Goal: Task Accomplishment & Management: Use online tool/utility

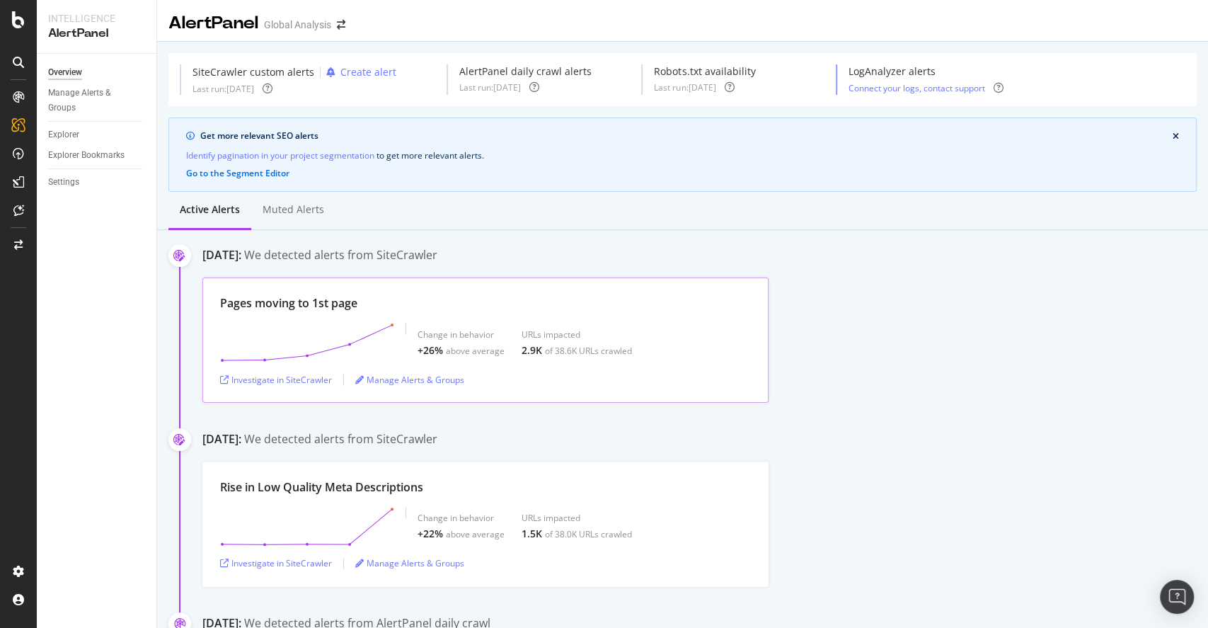
click at [371, 316] on div "Pages moving to 1st page Change in behavior +26% above average URLs impacted 2.…" at bounding box center [485, 339] width 566 height 125
click at [353, 304] on div "Pages moving to 1st page" at bounding box center [288, 303] width 137 height 16
click at [265, 307] on div "Pages moving to 1st page" at bounding box center [288, 303] width 137 height 16
click at [306, 381] on div "Investigate in SiteCrawler" at bounding box center [276, 380] width 112 height 12
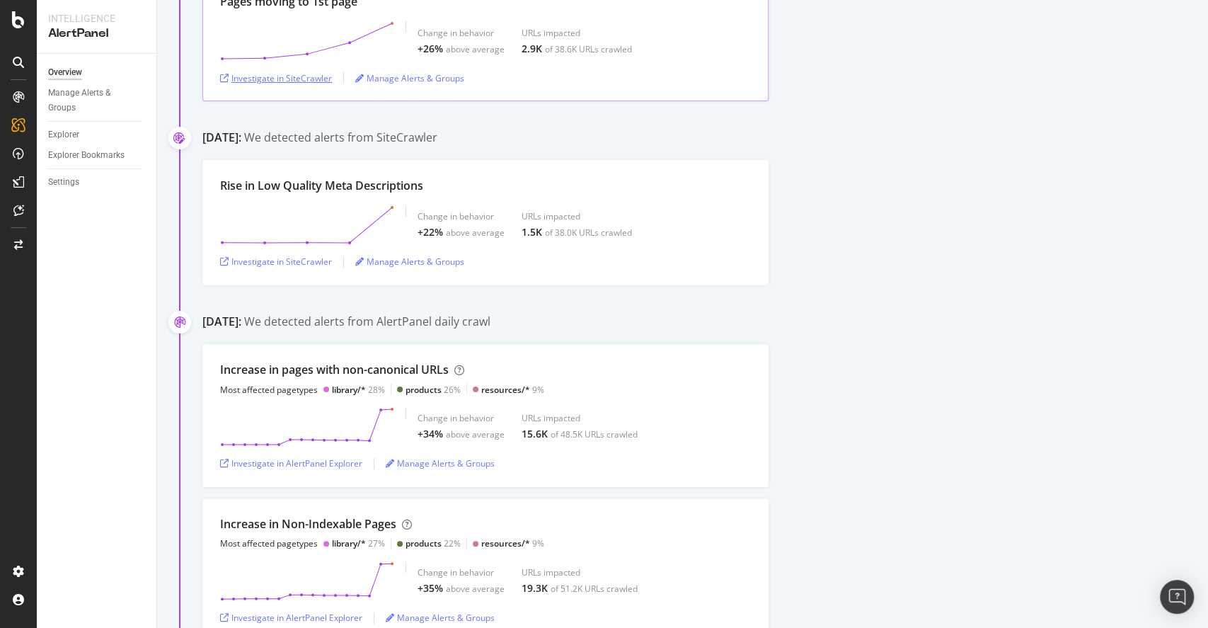
scroll to position [80, 0]
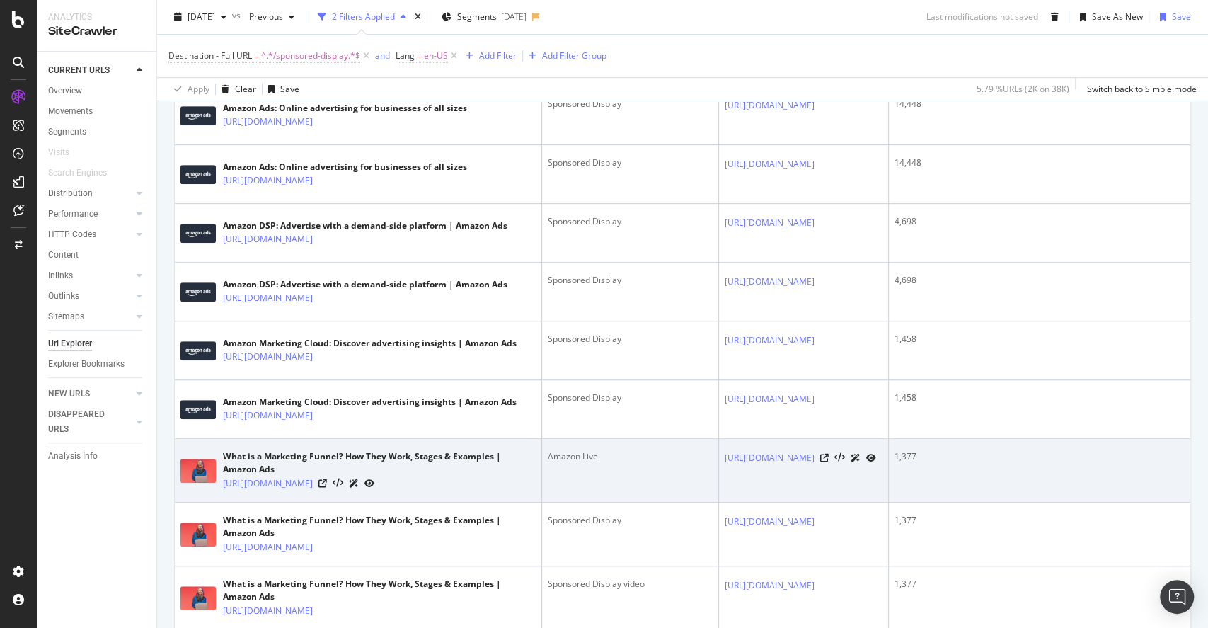
scroll to position [432, 0]
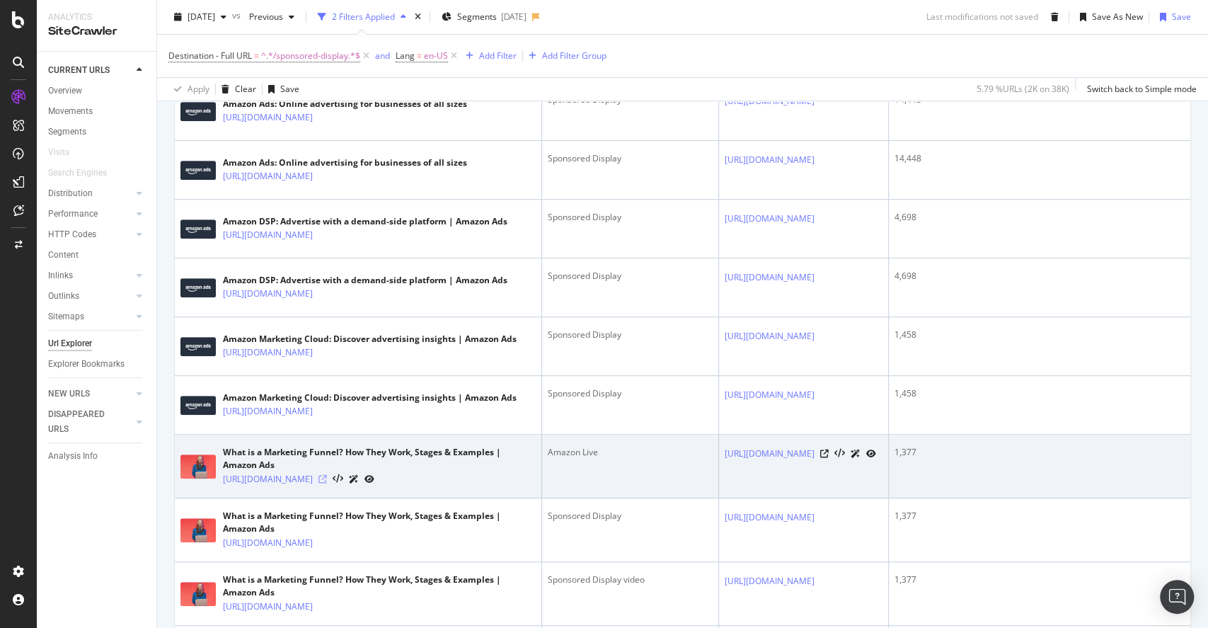
click at [327, 483] on icon at bounding box center [323, 479] width 8 height 8
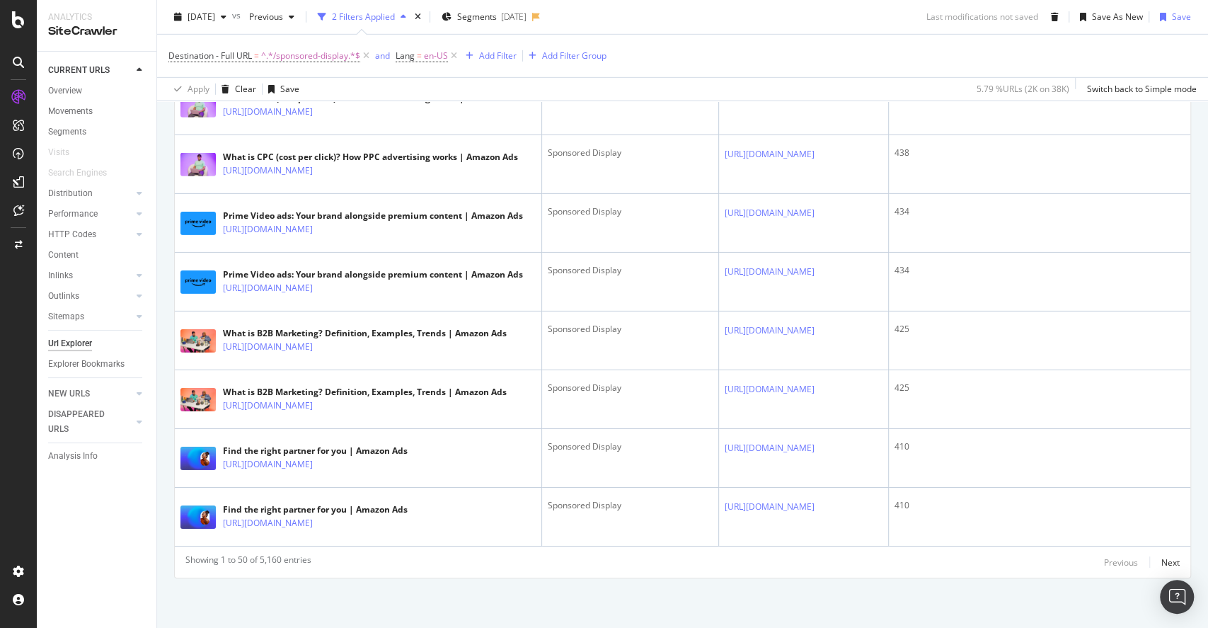
scroll to position [3329, 0]
click at [287, 59] on span "^.*/sponsored-display.*$" at bounding box center [310, 56] width 99 height 20
click at [1172, 19] on div "Save" at bounding box center [1181, 17] width 19 height 12
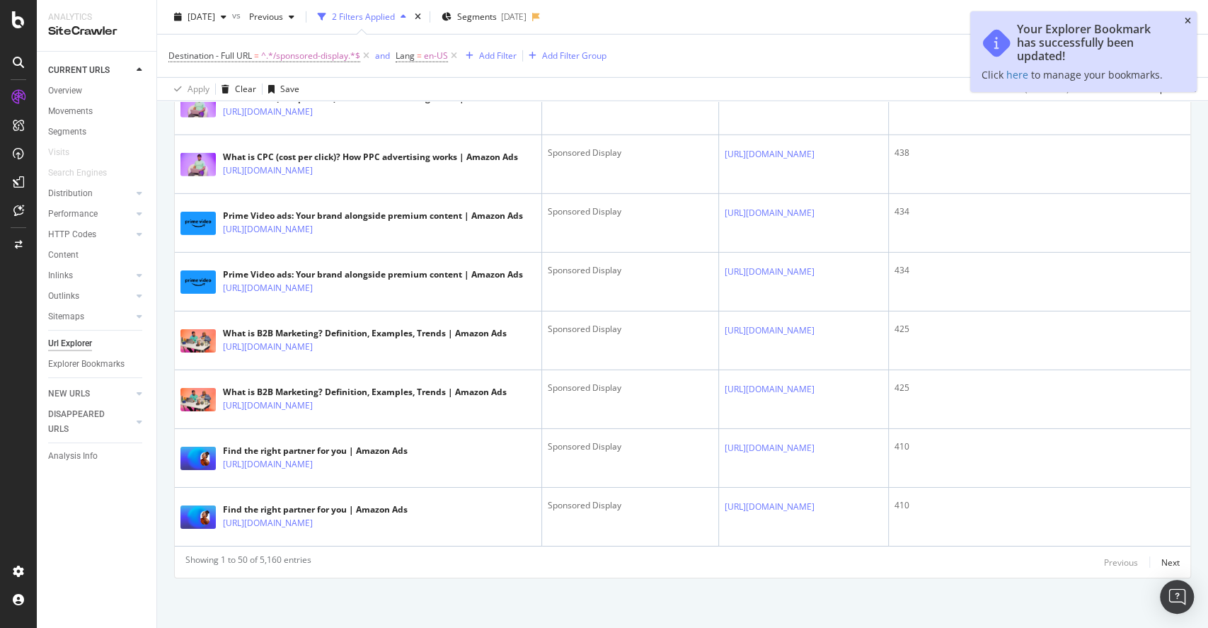
click at [1190, 21] on icon "close toast" at bounding box center [1188, 21] width 6 height 8
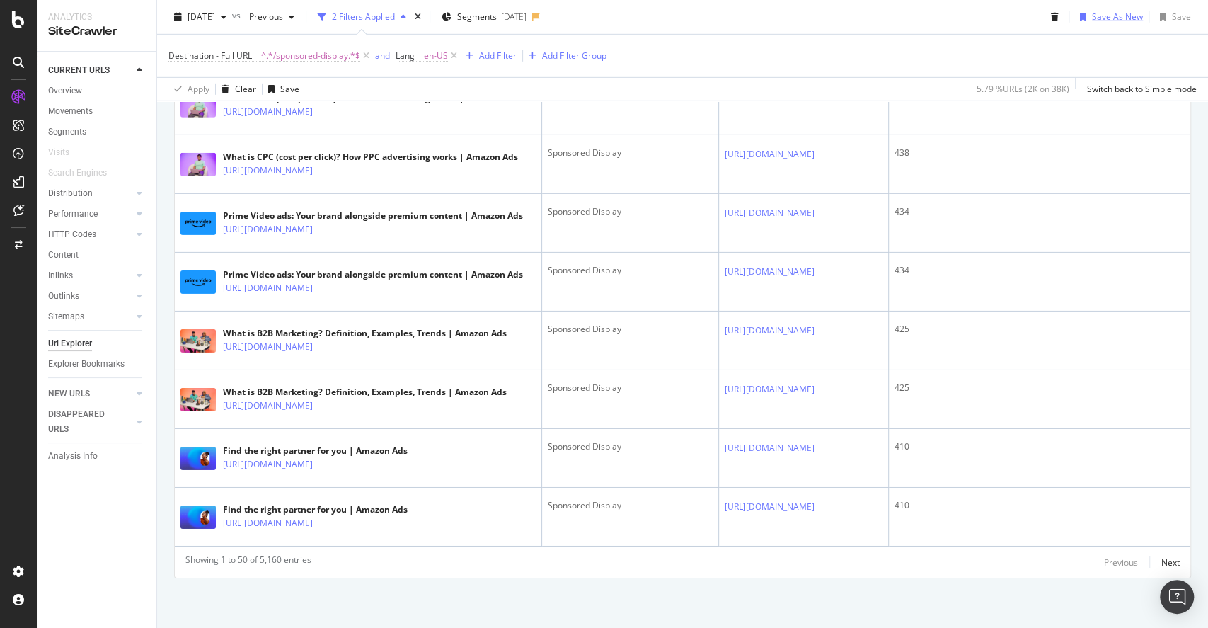
click at [1114, 15] on div "Save As New" at bounding box center [1117, 17] width 51 height 12
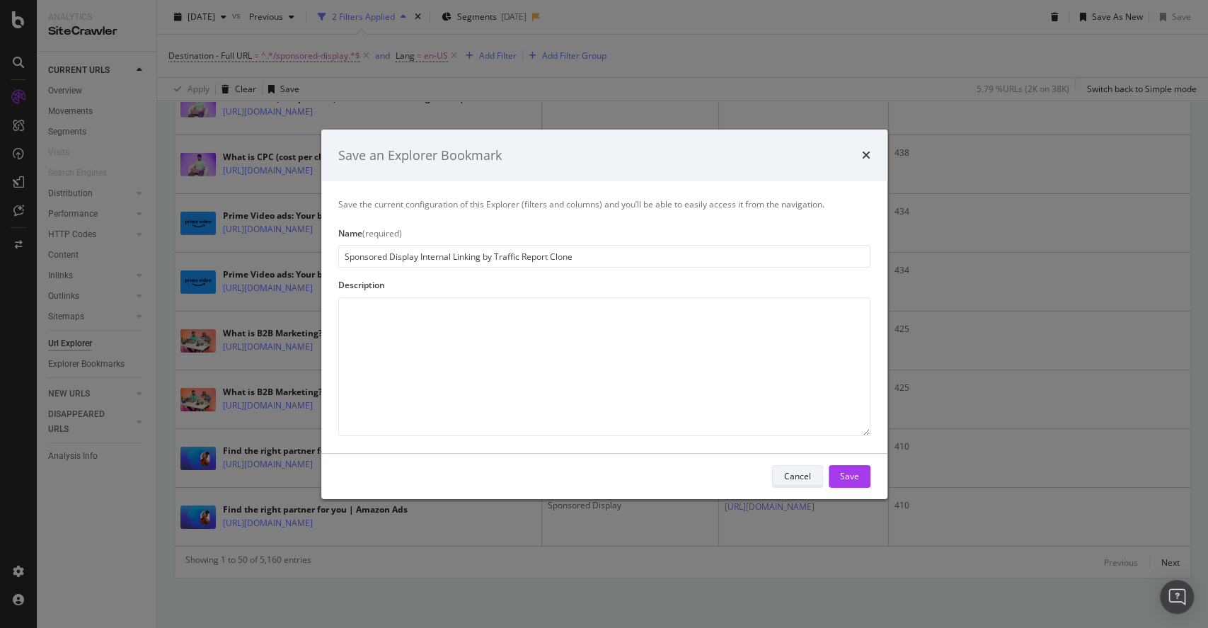
click at [804, 476] on div "Cancel" at bounding box center [797, 476] width 27 height 12
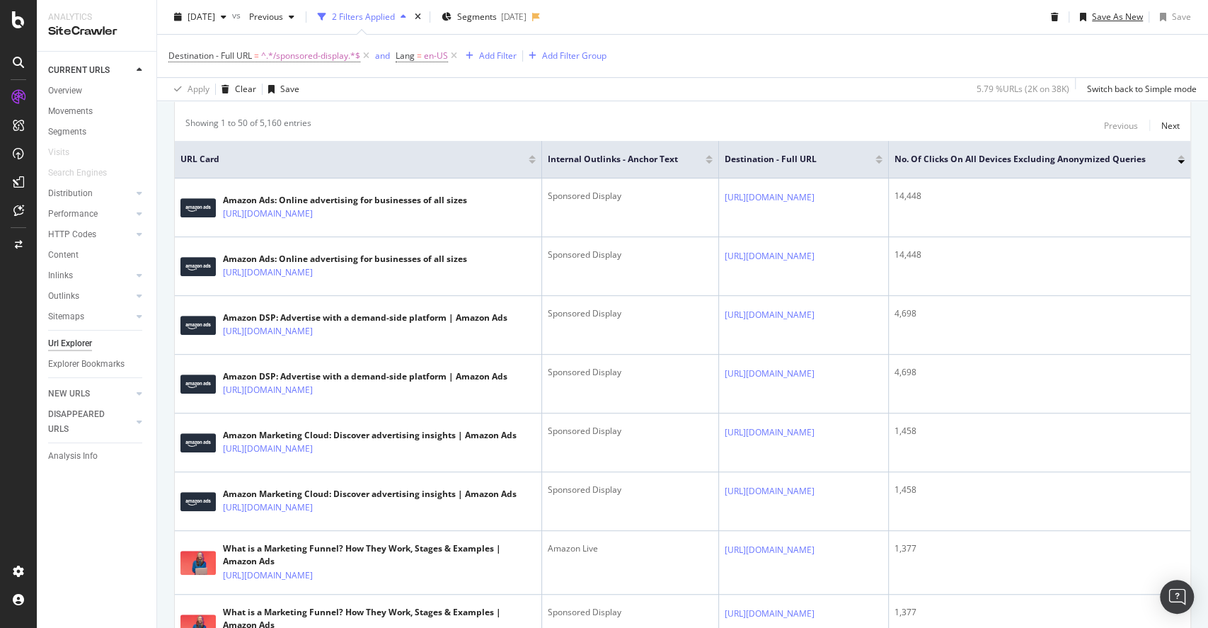
scroll to position [0, 0]
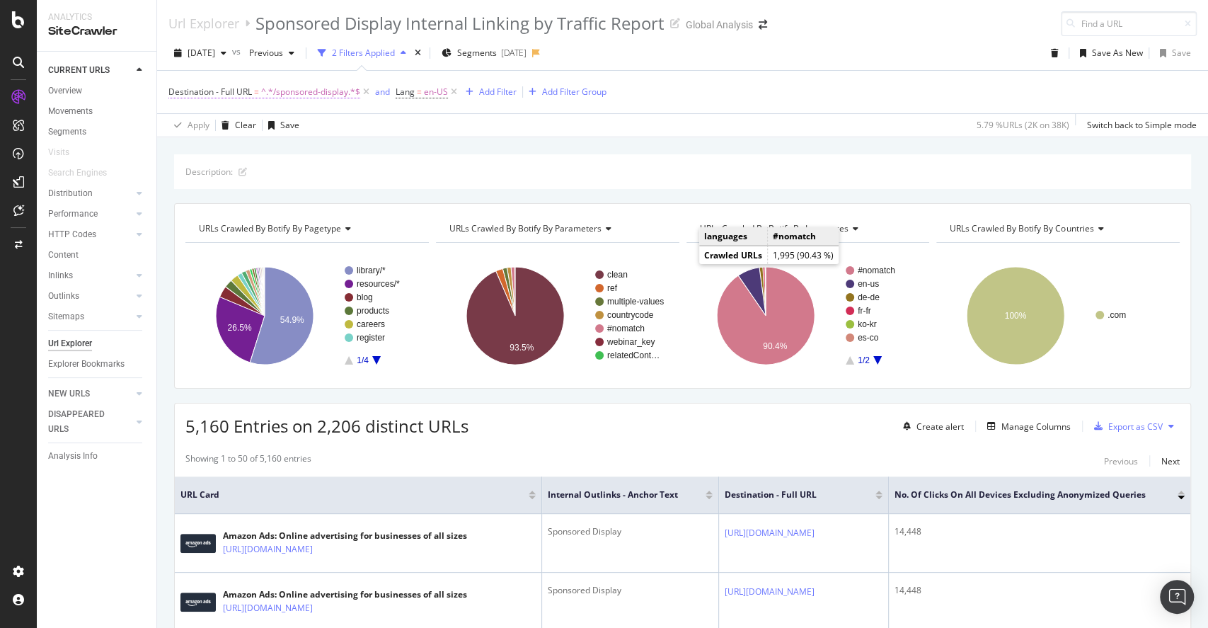
click at [317, 93] on span "^.*/sponsored-display.*$" at bounding box center [310, 92] width 99 height 20
click at [260, 202] on input "/sponsored-display" at bounding box center [248, 201] width 134 height 23
click at [267, 202] on input "/sponsored-display" at bounding box center [248, 201] width 134 height 23
drag, startPoint x: 267, startPoint y: 202, endPoint x: 190, endPoint y: 210, distance: 77.5
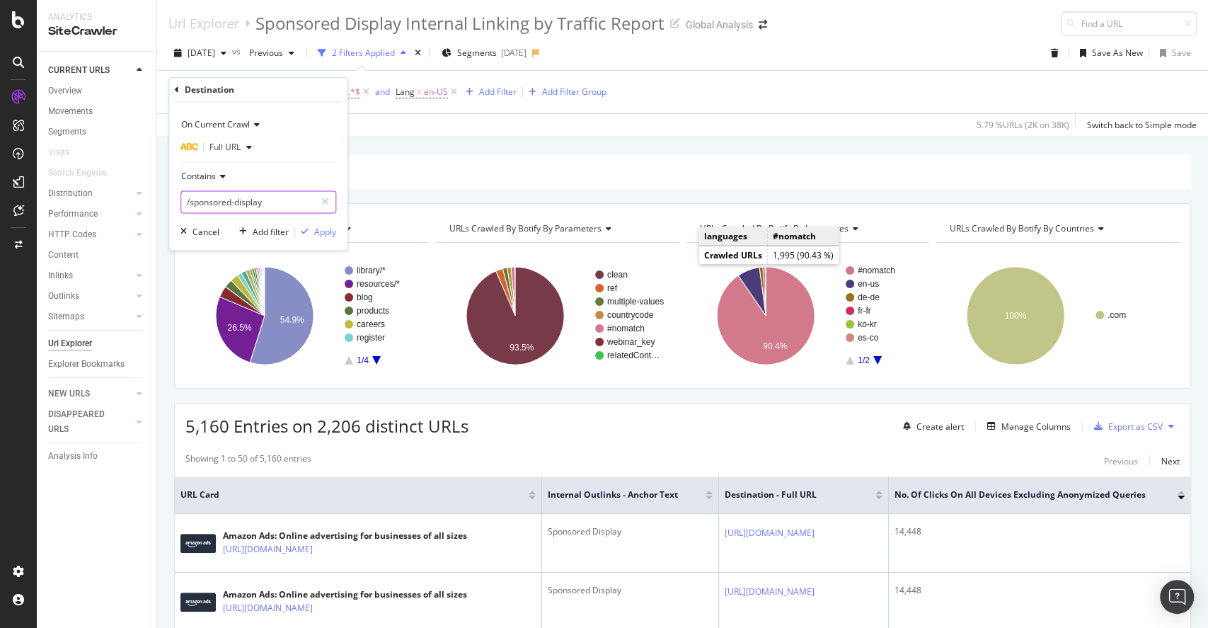
click at [190, 210] on input "/sponsored-display" at bounding box center [248, 201] width 134 height 23
click at [287, 201] on input "/sponsored-display" at bounding box center [248, 201] width 134 height 23
drag, startPoint x: 287, startPoint y: 201, endPoint x: 188, endPoint y: 202, distance: 99.1
drag, startPoint x: 188, startPoint y: 202, endPoint x: 272, endPoint y: 85, distance: 144.2
click at [272, 85] on div "Destination" at bounding box center [258, 90] width 167 height 24
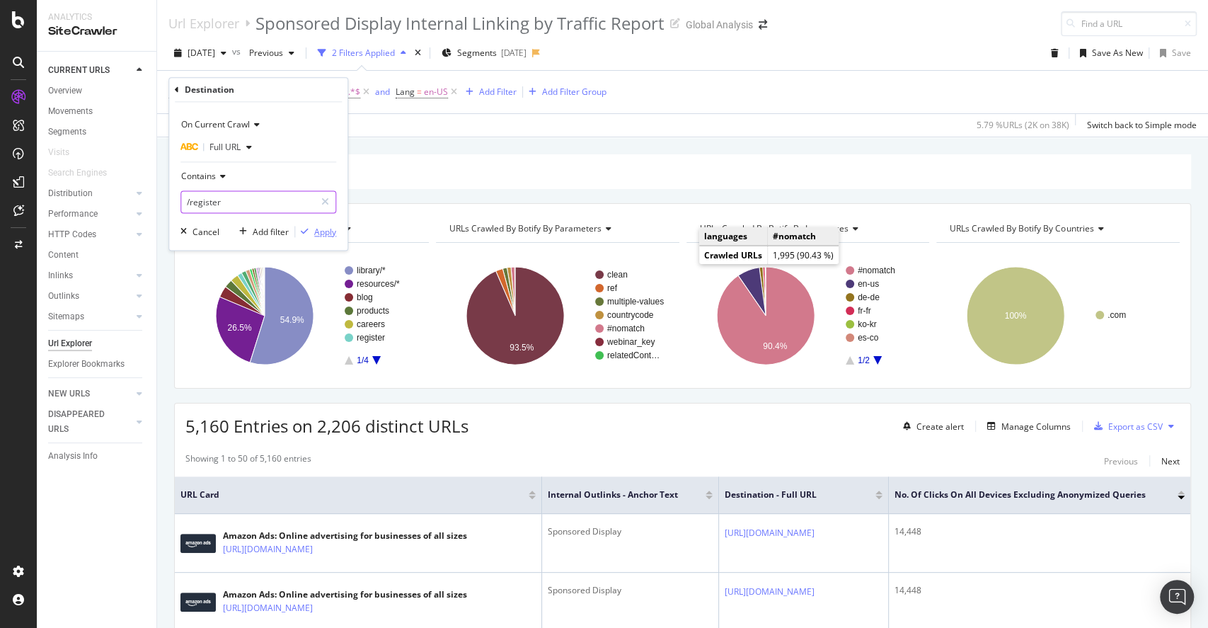
type input "/register"
click at [319, 231] on div "Apply" at bounding box center [325, 232] width 22 height 12
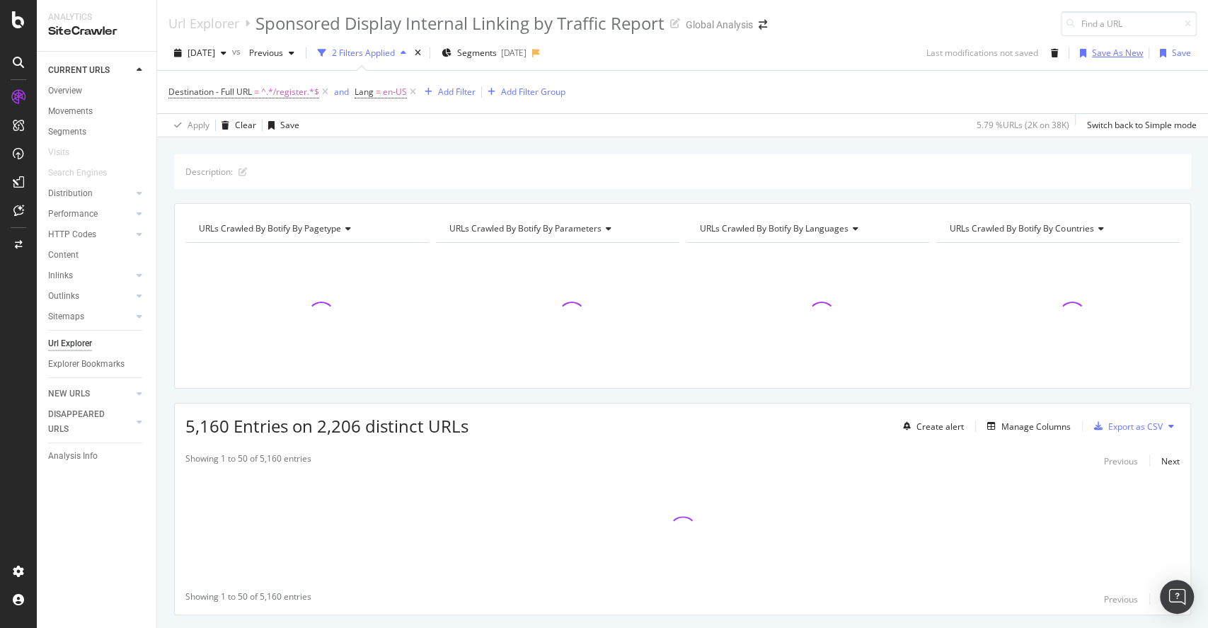
click at [1075, 57] on div "Save As New" at bounding box center [1109, 52] width 69 height 21
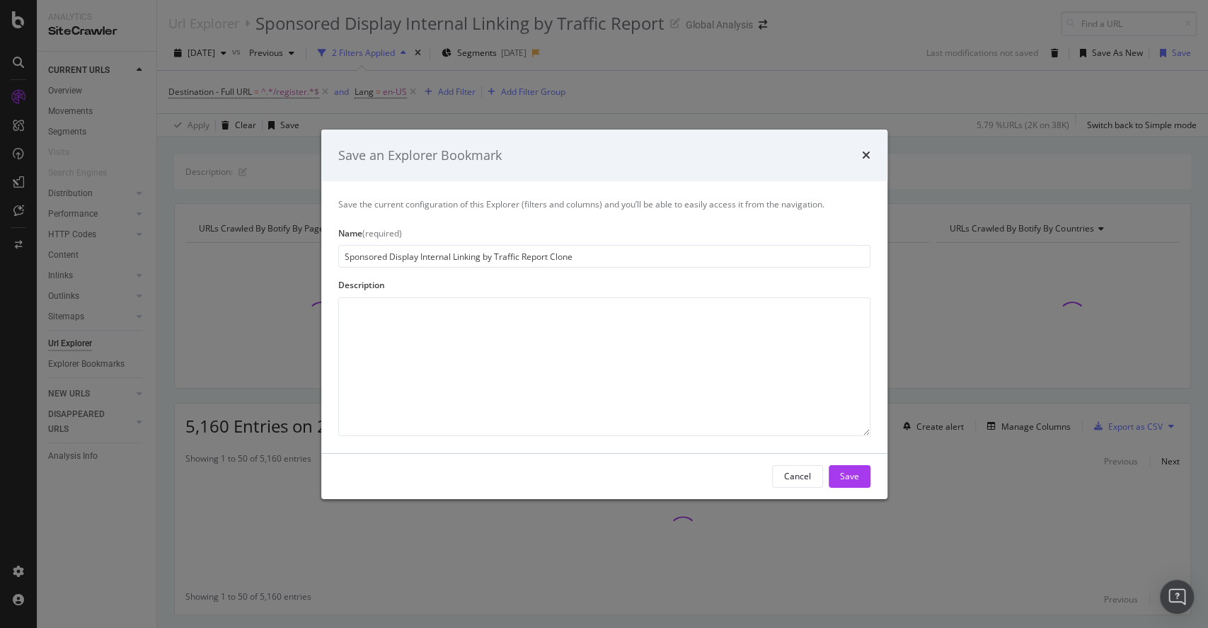
drag, startPoint x: 422, startPoint y: 251, endPoint x: 258, endPoint y: 252, distance: 164.2
click at [258, 252] on div "Save an Explorer Bookmark Save the current configuration of this Explorer (filt…" at bounding box center [604, 314] width 1208 height 628
click at [523, 252] on input "Register Internal Linking by Traffic Report Clone" at bounding box center [604, 256] width 532 height 23
type input "Register Internal Linking by Traffic Report"
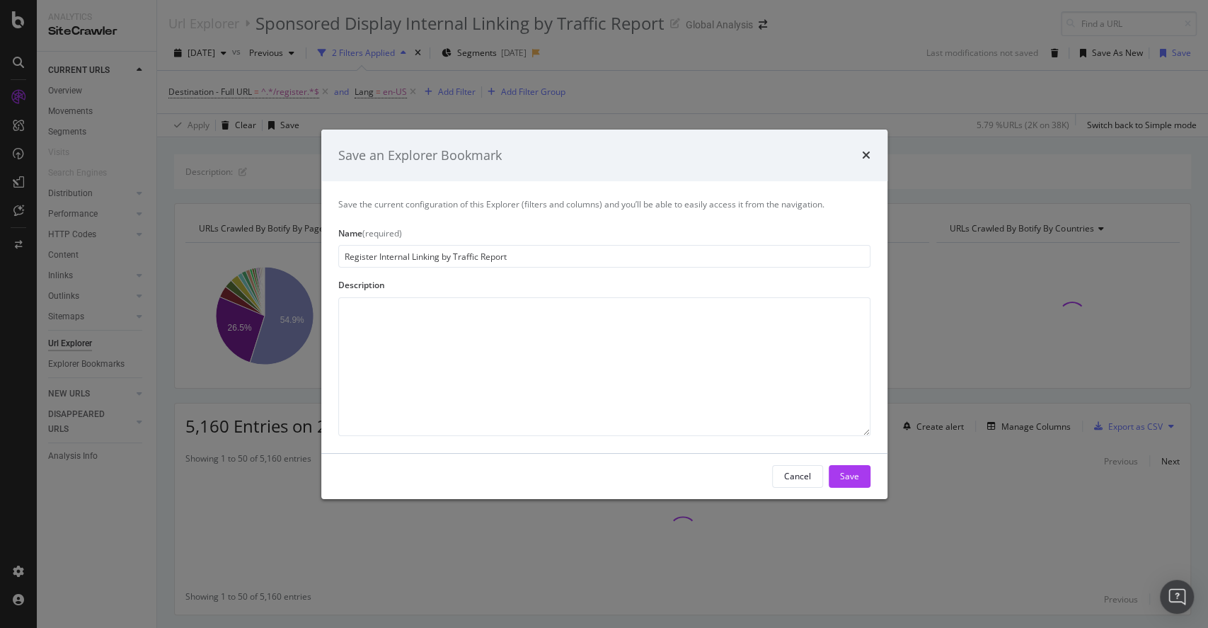
click at [872, 483] on div "Cancel Save" at bounding box center [604, 476] width 566 height 45
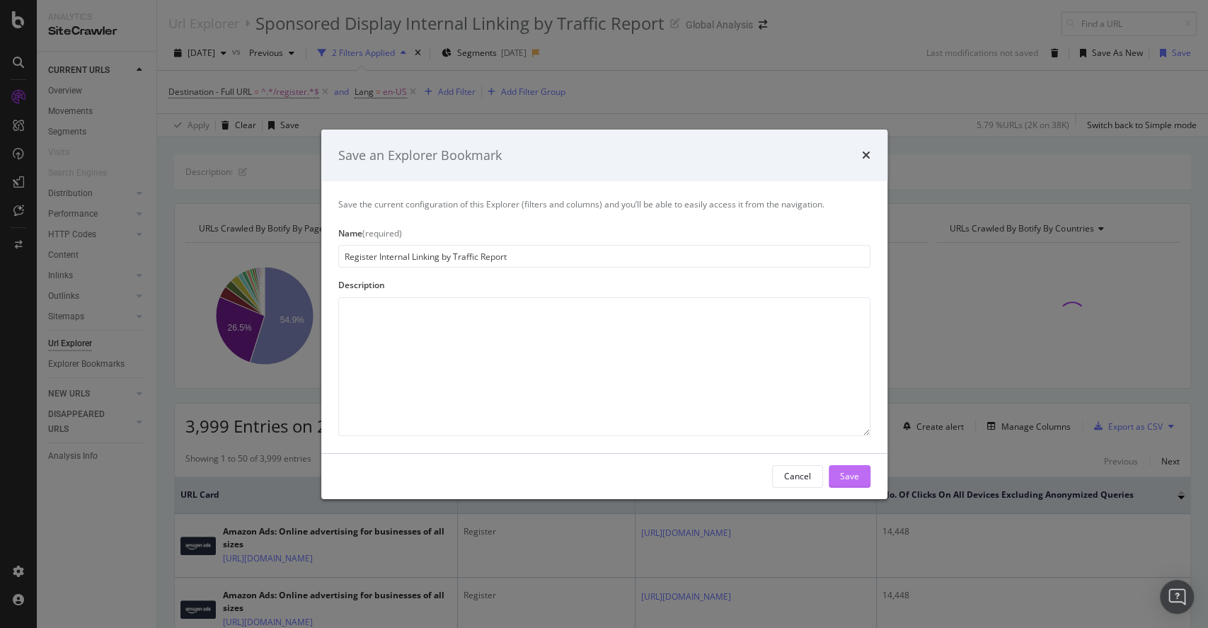
click at [856, 479] on div "Save" at bounding box center [849, 476] width 19 height 12
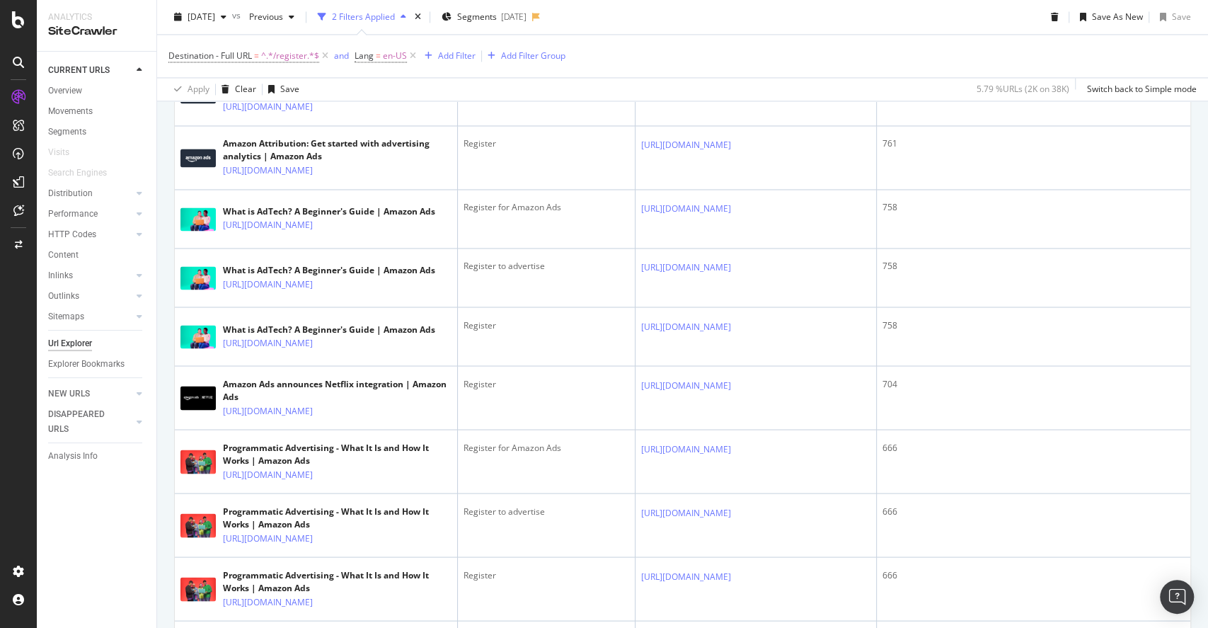
scroll to position [1540, 0]
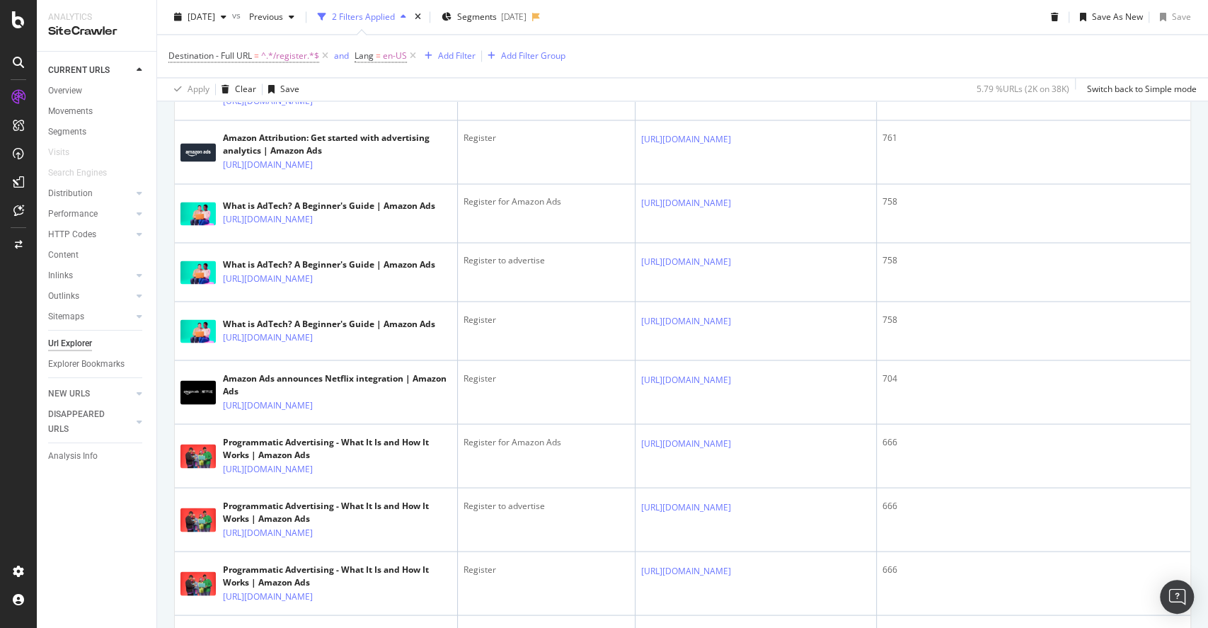
click at [622, 267] on div "Register to advertise" at bounding box center [547, 260] width 166 height 13
